Goal: Go to known website: Access a specific website the user already knows

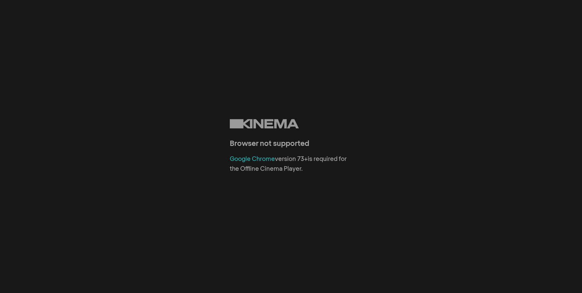
click at [251, 162] on link "Google Chrome" at bounding box center [252, 159] width 45 height 6
